Goal: Check status: Check status

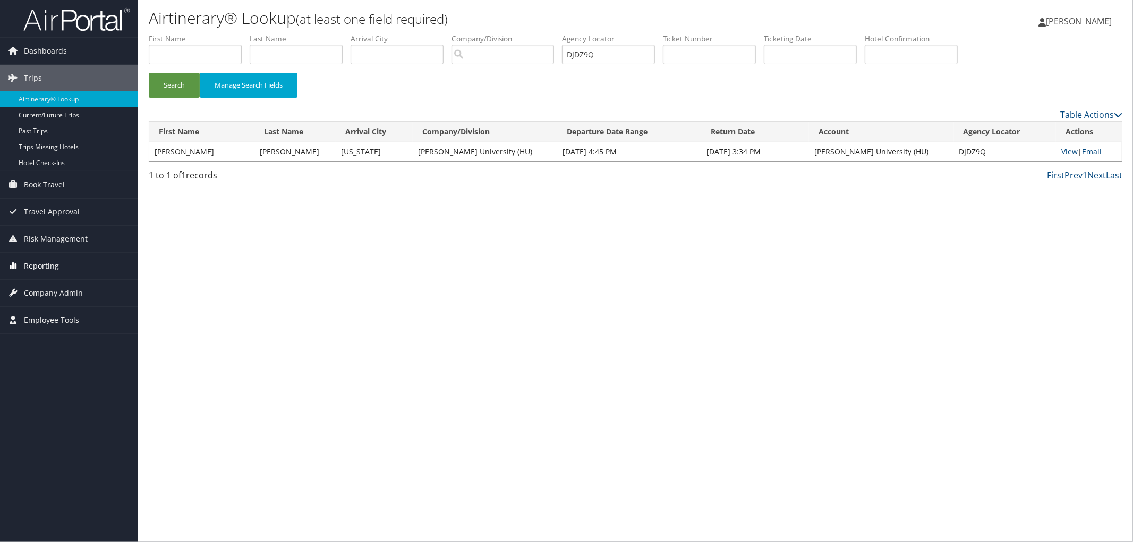
click at [67, 271] on link "Reporting" at bounding box center [69, 266] width 138 height 27
click at [85, 335] on link "Virtual Pay Lookup" at bounding box center [69, 335] width 138 height 16
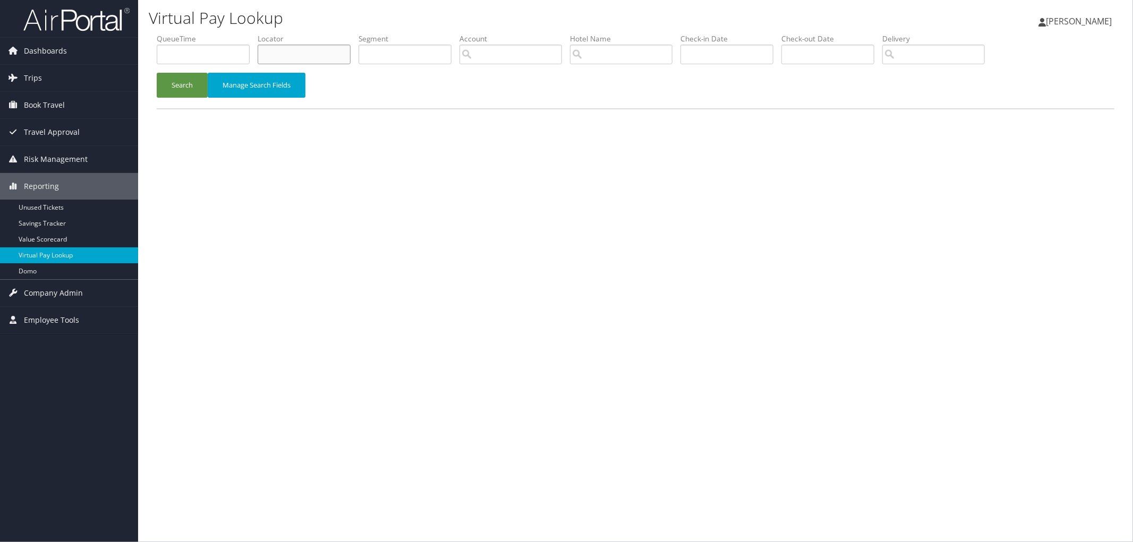
click at [274, 52] on input "text" at bounding box center [304, 55] width 93 height 20
type input "D6KZ2N"
click at [157, 73] on button "Search" at bounding box center [182, 85] width 51 height 25
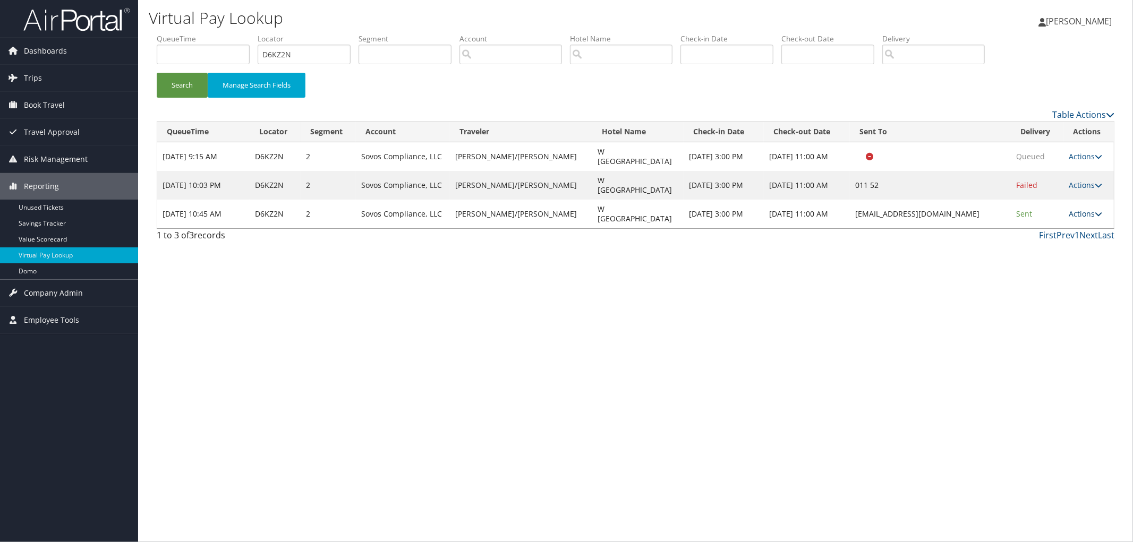
click at [1073, 209] on link "Actions" at bounding box center [1085, 214] width 33 height 10
click at [1060, 226] on link "Logs" at bounding box center [1060, 224] width 67 height 18
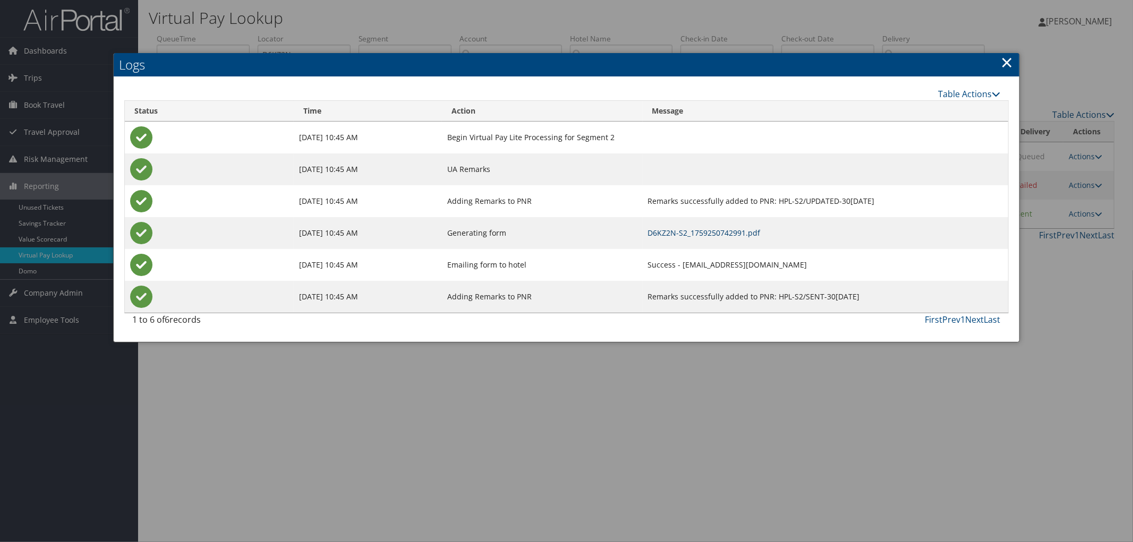
click at [648, 232] on link "D6KZ2N-S2_1759250742991.pdf" at bounding box center [704, 233] width 113 height 10
